Goal: Transaction & Acquisition: Purchase product/service

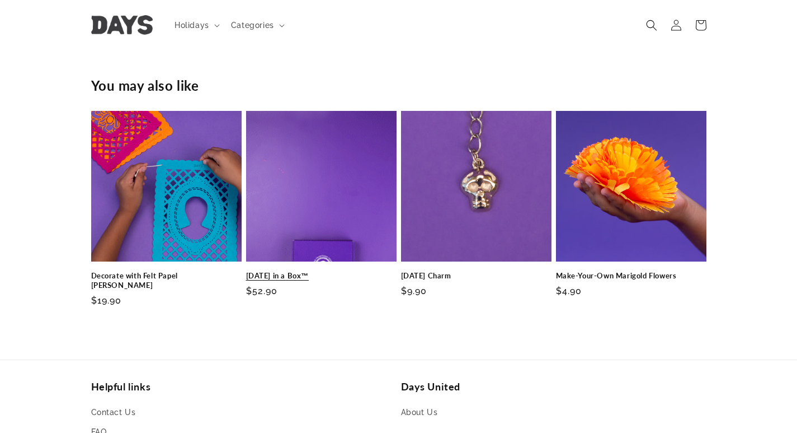
scroll to position [845, 0]
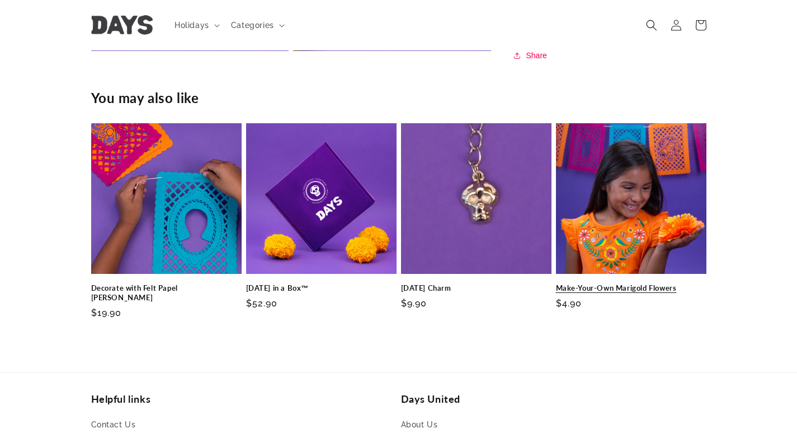
click at [617, 283] on link "Make-Your-Own Marigold Flowers" at bounding box center [631, 288] width 151 height 10
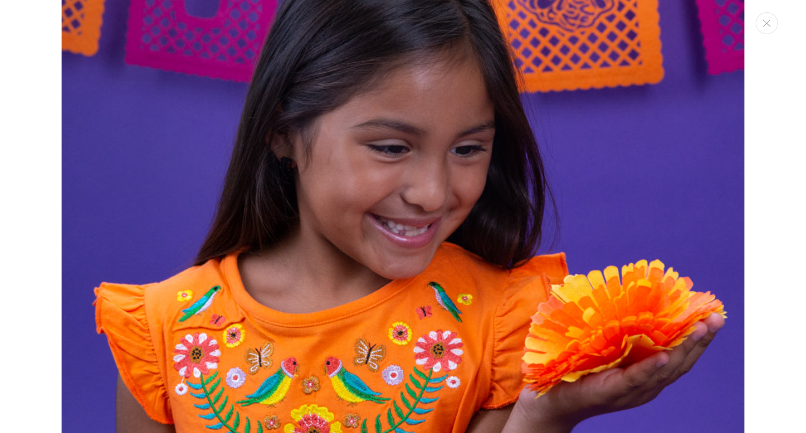
scroll to position [962, 0]
